Goal: Task Accomplishment & Management: Manage account settings

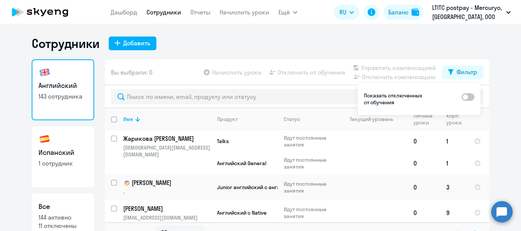
select select "30"
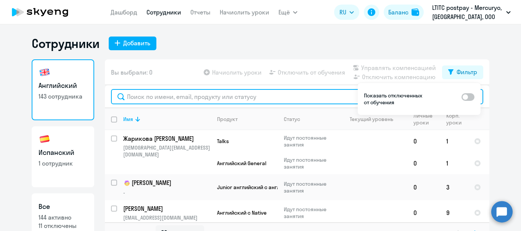
click at [220, 99] on input "text" at bounding box center [297, 96] width 372 height 15
type input "s"
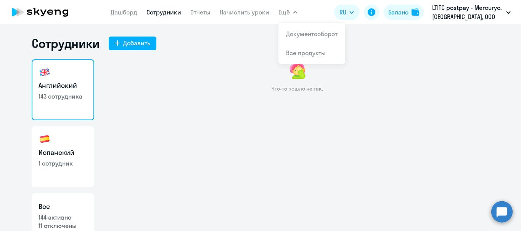
click at [159, 9] on link "Сотрудники" at bounding box center [163, 12] width 35 height 8
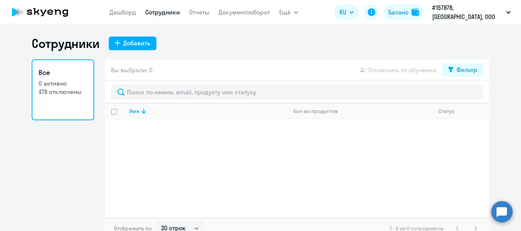
select select "30"
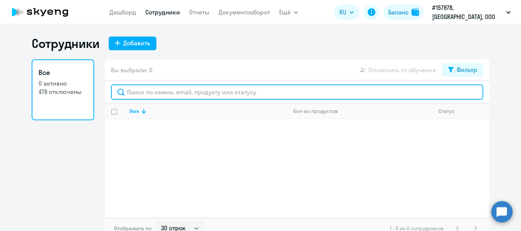
click at [234, 91] on input "text" at bounding box center [297, 92] width 372 height 15
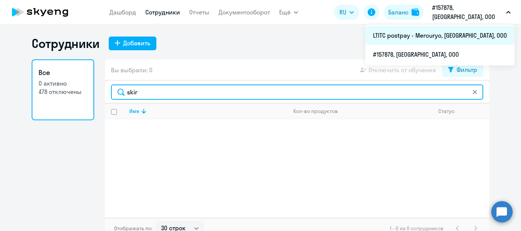
type input "skir"
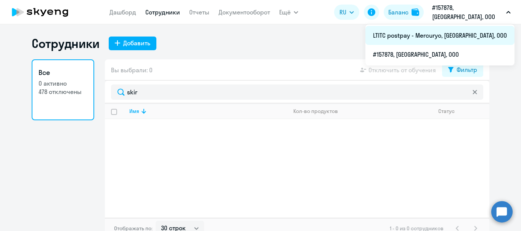
click at [434, 37] on li "LTITC postpay - Mercuryo, [GEOGRAPHIC_DATA], ООО" at bounding box center [439, 35] width 149 height 19
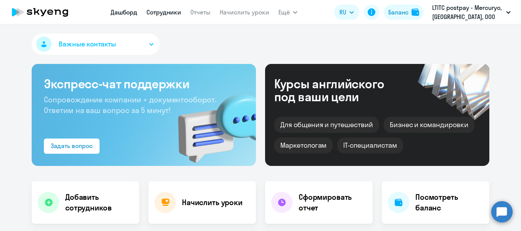
click at [165, 10] on link "Сотрудники" at bounding box center [163, 12] width 35 height 8
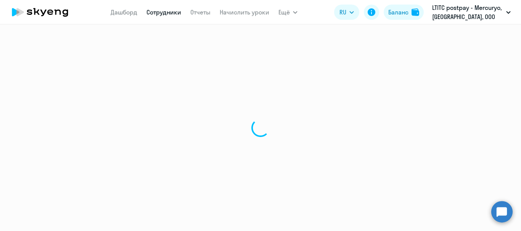
select select "30"
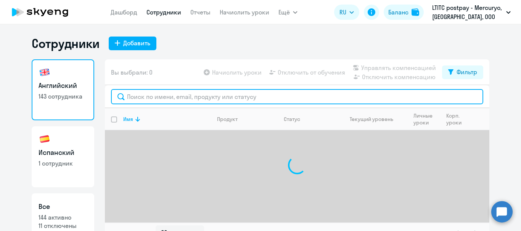
click at [172, 99] on input "text" at bounding box center [297, 96] width 372 height 15
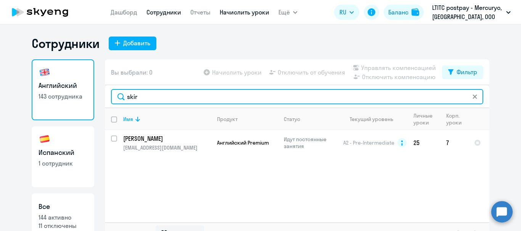
type input "skir"
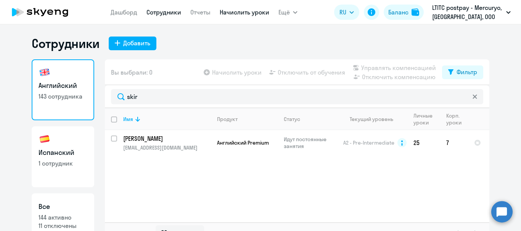
click at [235, 12] on link "Начислить уроки" at bounding box center [245, 12] width 50 height 8
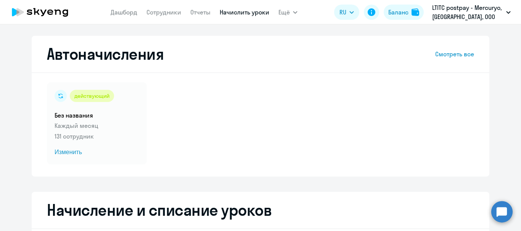
scroll to position [152, 0]
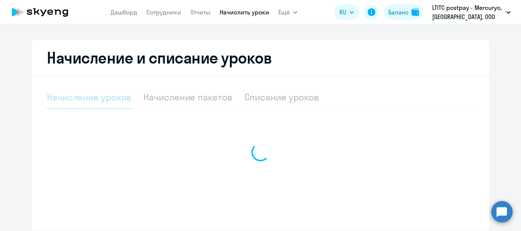
select select "10"
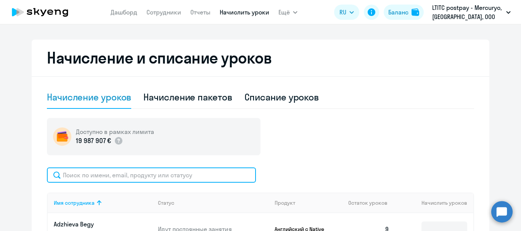
click at [172, 178] on input "text" at bounding box center [151, 175] width 209 height 15
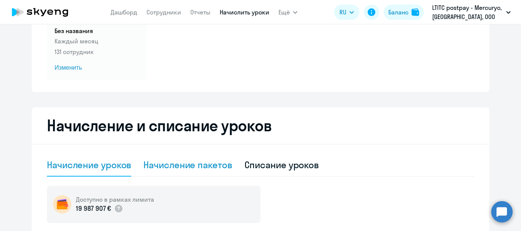
scroll to position [0, 0]
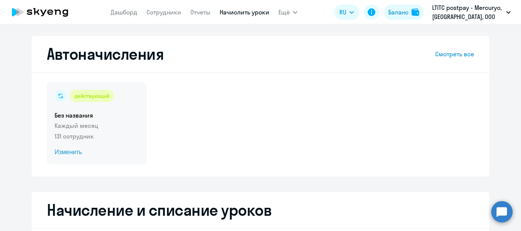
click at [67, 154] on span "Изменить" at bounding box center [97, 152] width 85 height 9
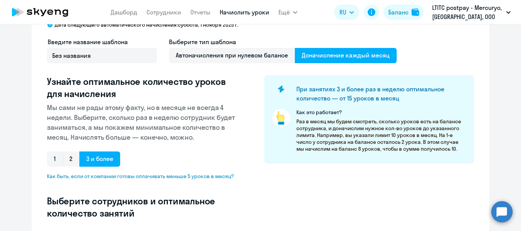
select select "10"
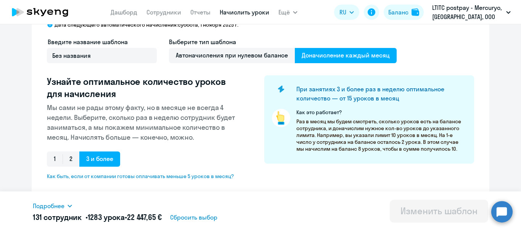
scroll to position [191, 0]
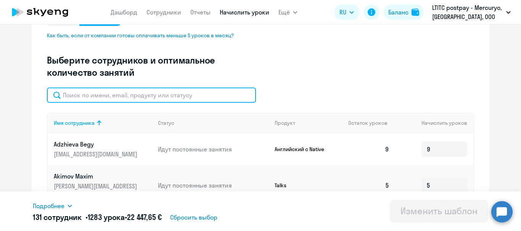
click at [127, 98] on input "text" at bounding box center [151, 95] width 209 height 15
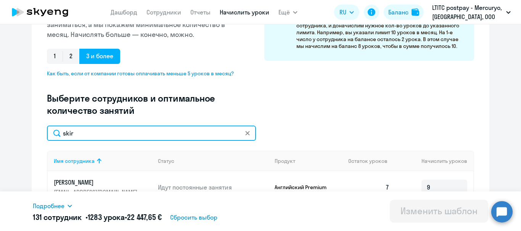
scroll to position [229, 0]
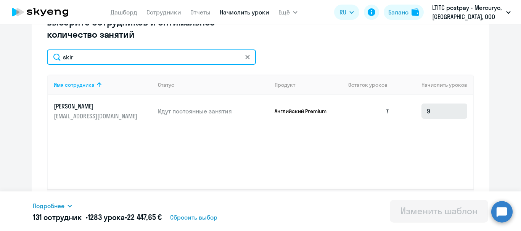
type input "skir"
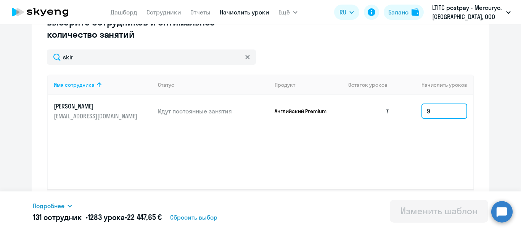
click at [442, 110] on input "9" at bounding box center [444, 111] width 46 height 15
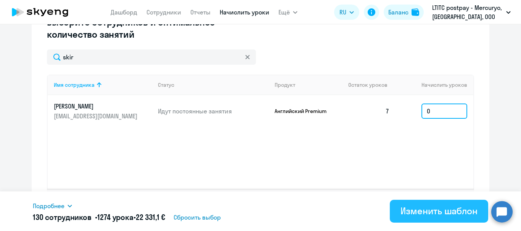
type input "0"
click at [416, 209] on div "Изменить шаблон" at bounding box center [438, 211] width 77 height 12
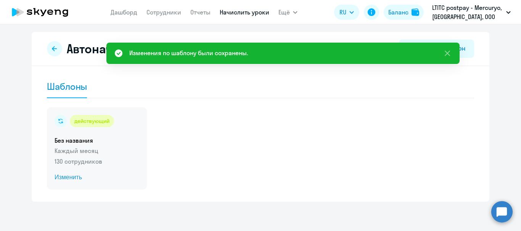
scroll to position [5, 0]
